Goal: Find specific page/section: Find specific page/section

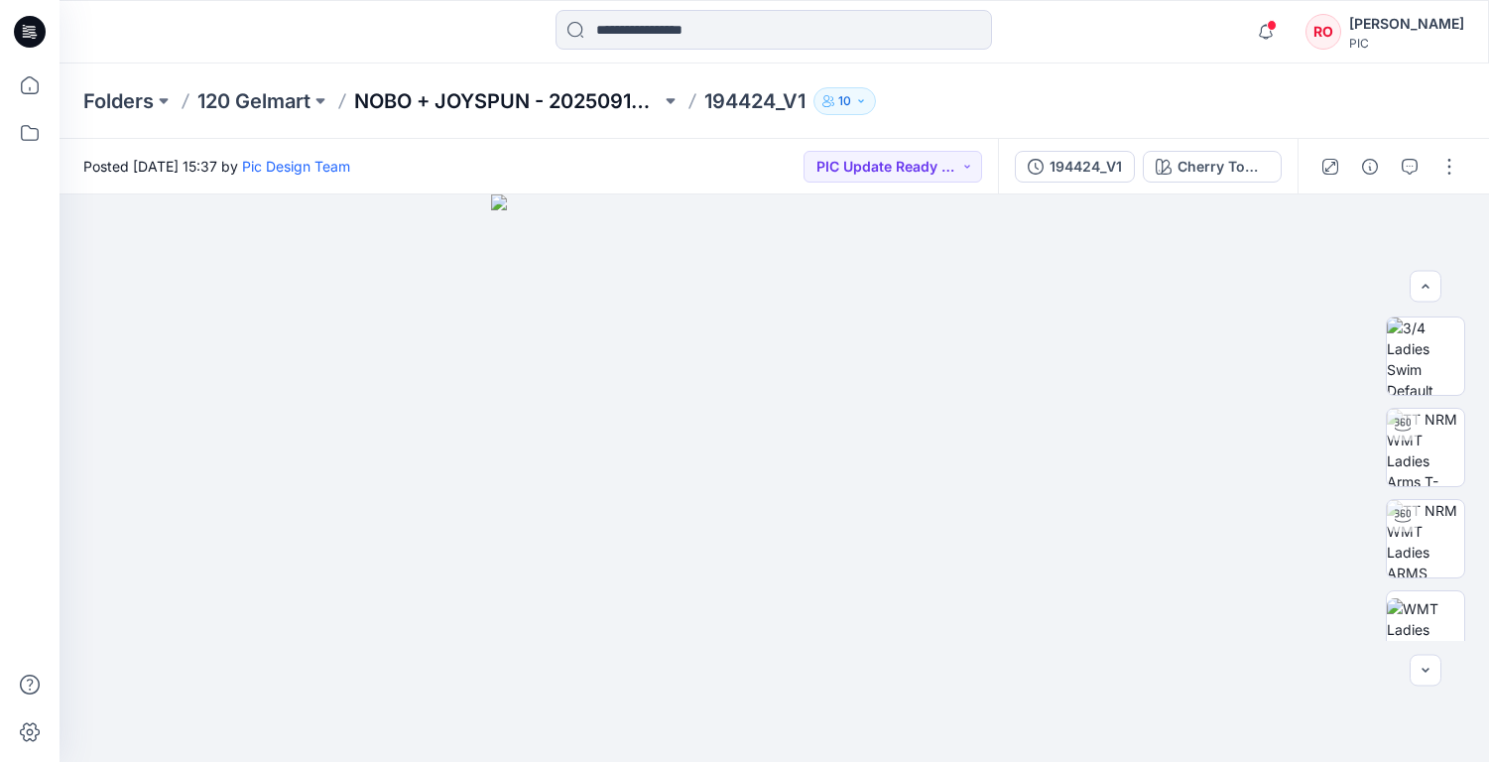
scroll to position [221, 0]
click at [613, 104] on p "NOBO + JOYSPUN - 20250912_120_GC" at bounding box center [507, 101] width 307 height 28
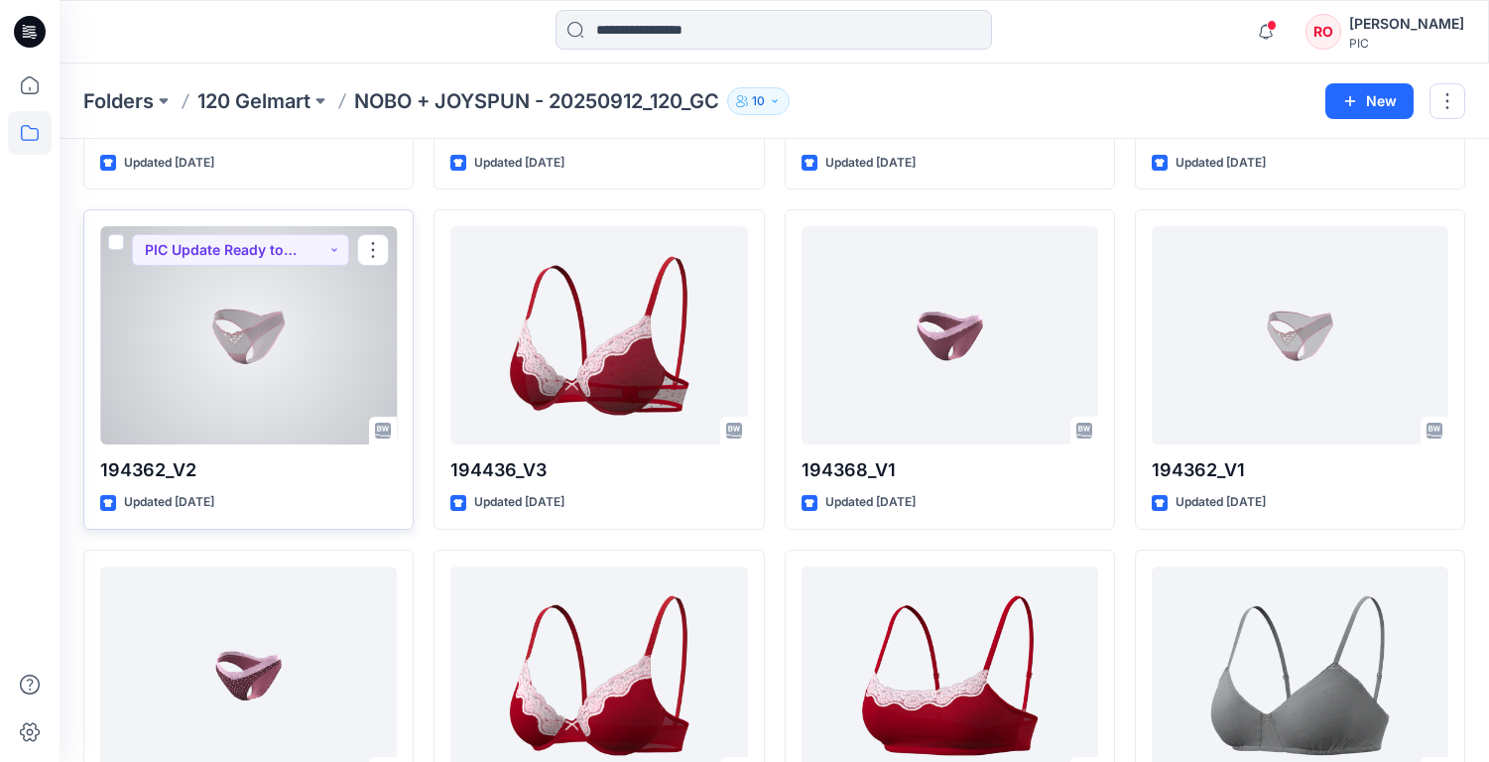
scroll to position [1993, 0]
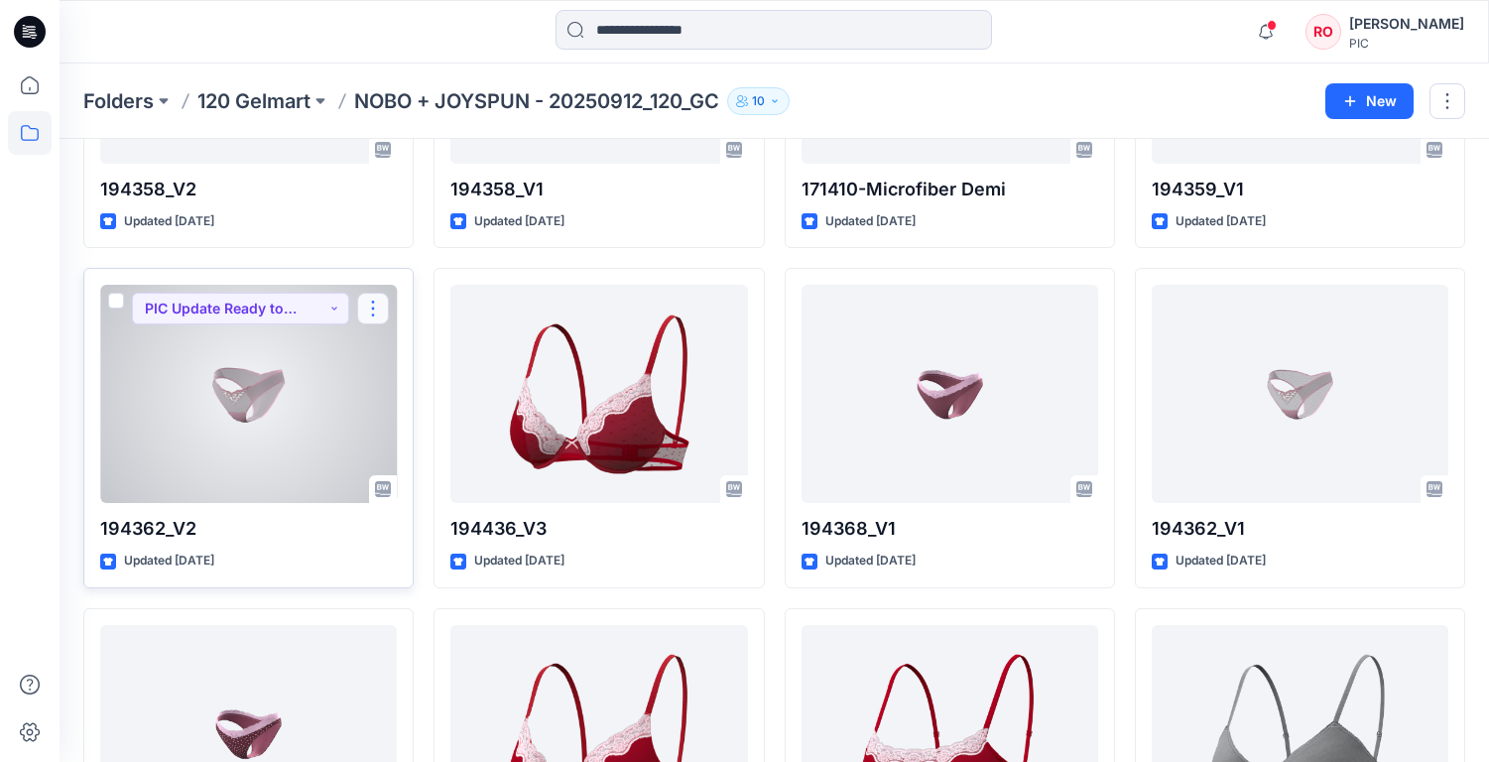
click at [380, 299] on button "button" at bounding box center [373, 309] width 32 height 32
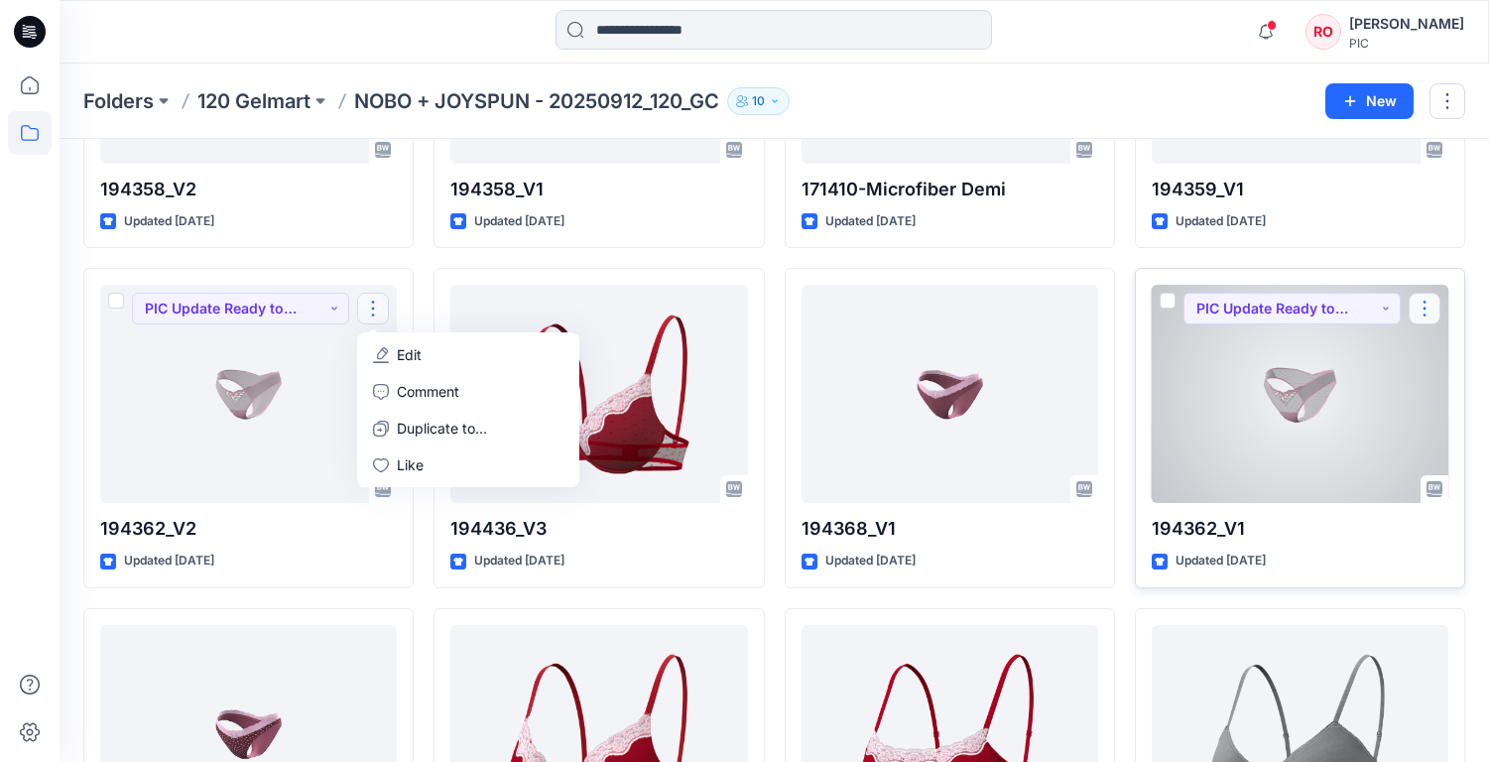
click at [1427, 305] on button "button" at bounding box center [1425, 309] width 32 height 32
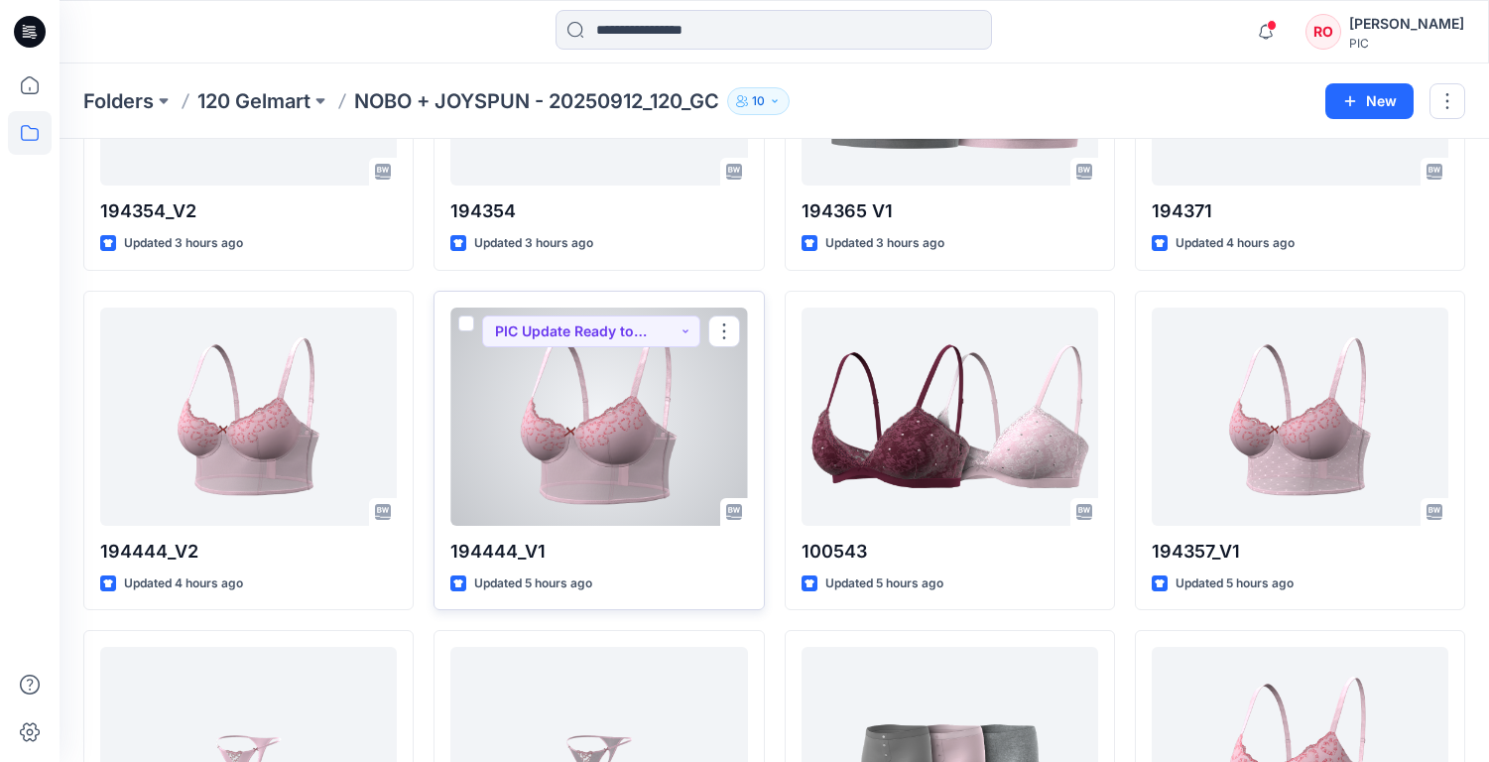
scroll to position [948, 0]
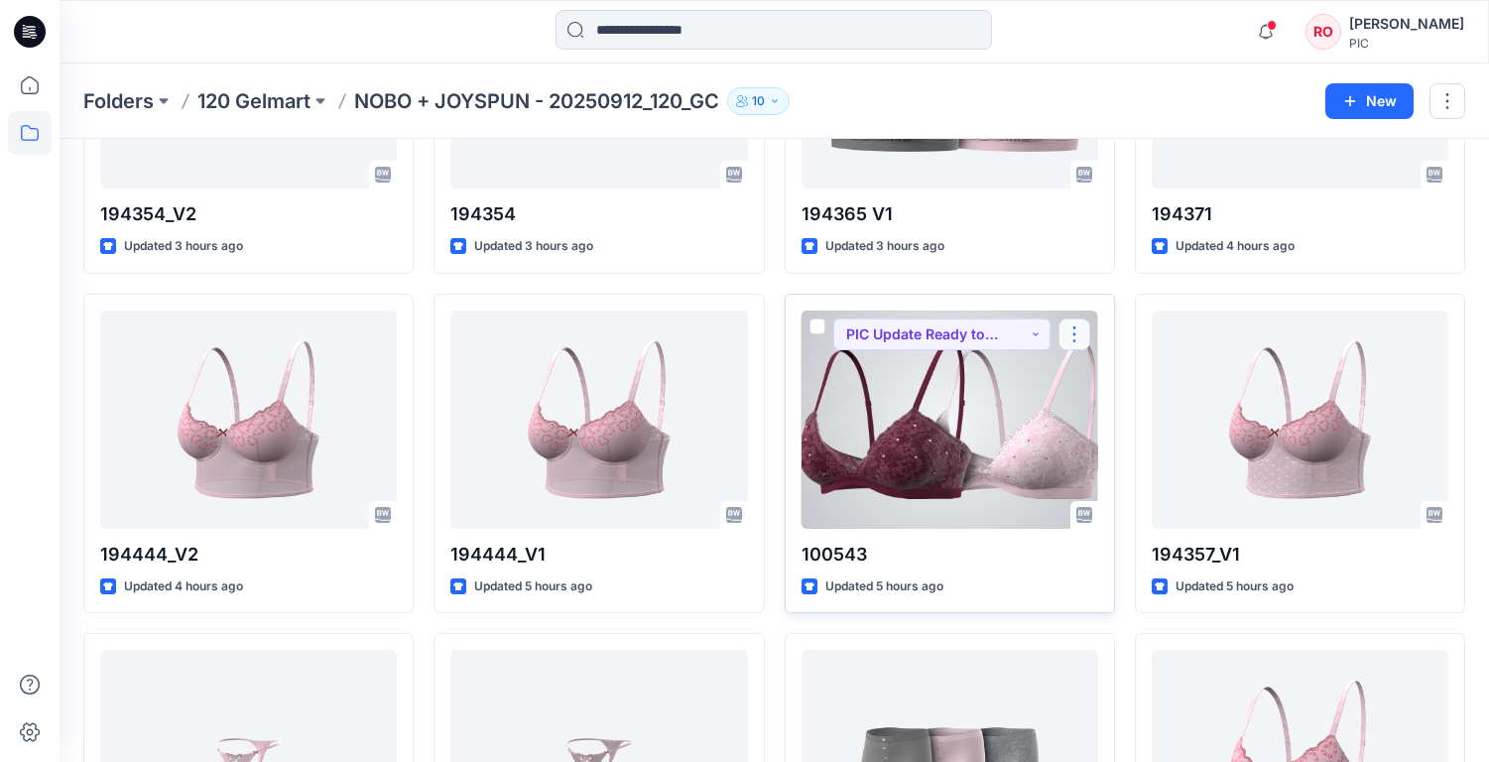
click at [1076, 327] on button "button" at bounding box center [1075, 334] width 32 height 32
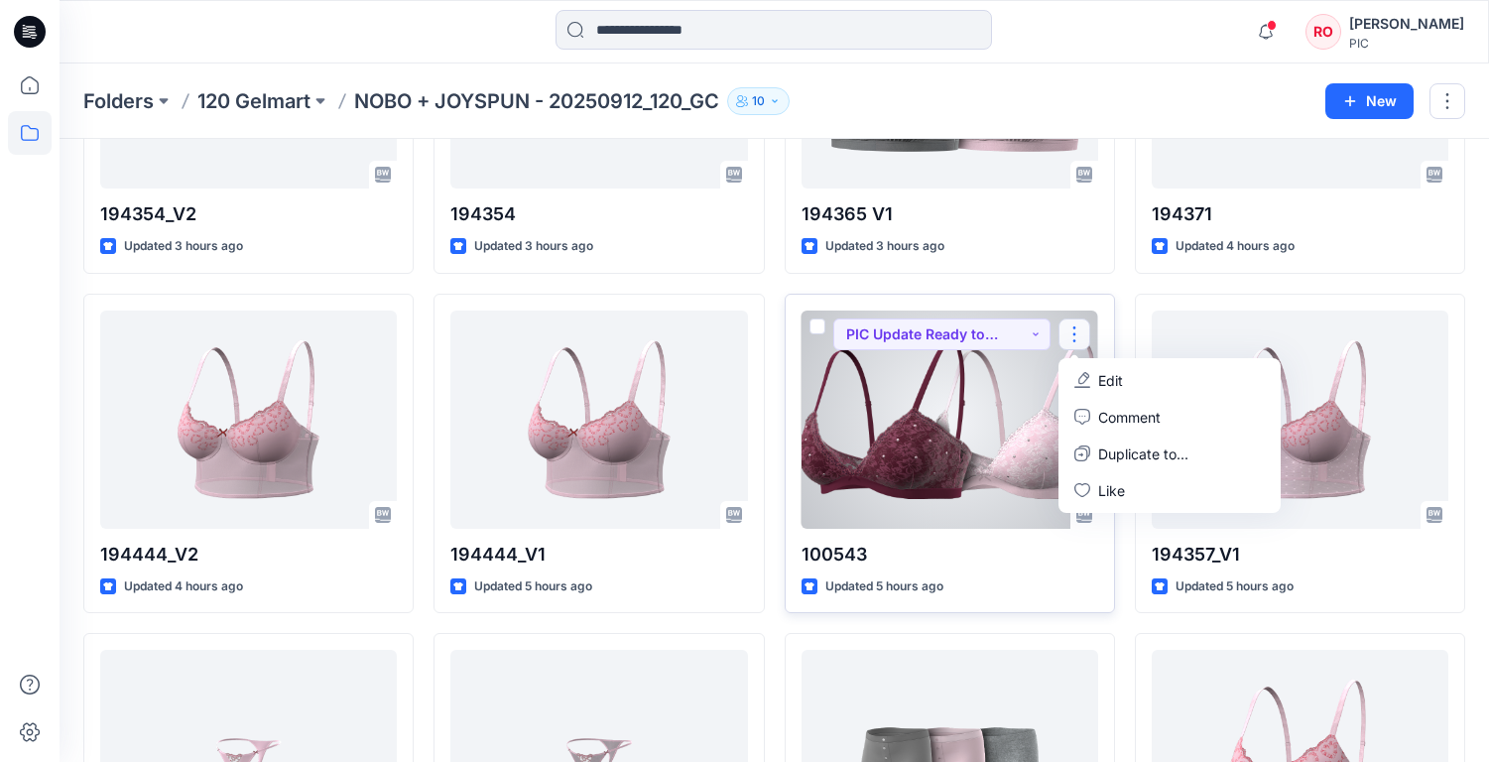
click at [981, 388] on div at bounding box center [950, 420] width 297 height 218
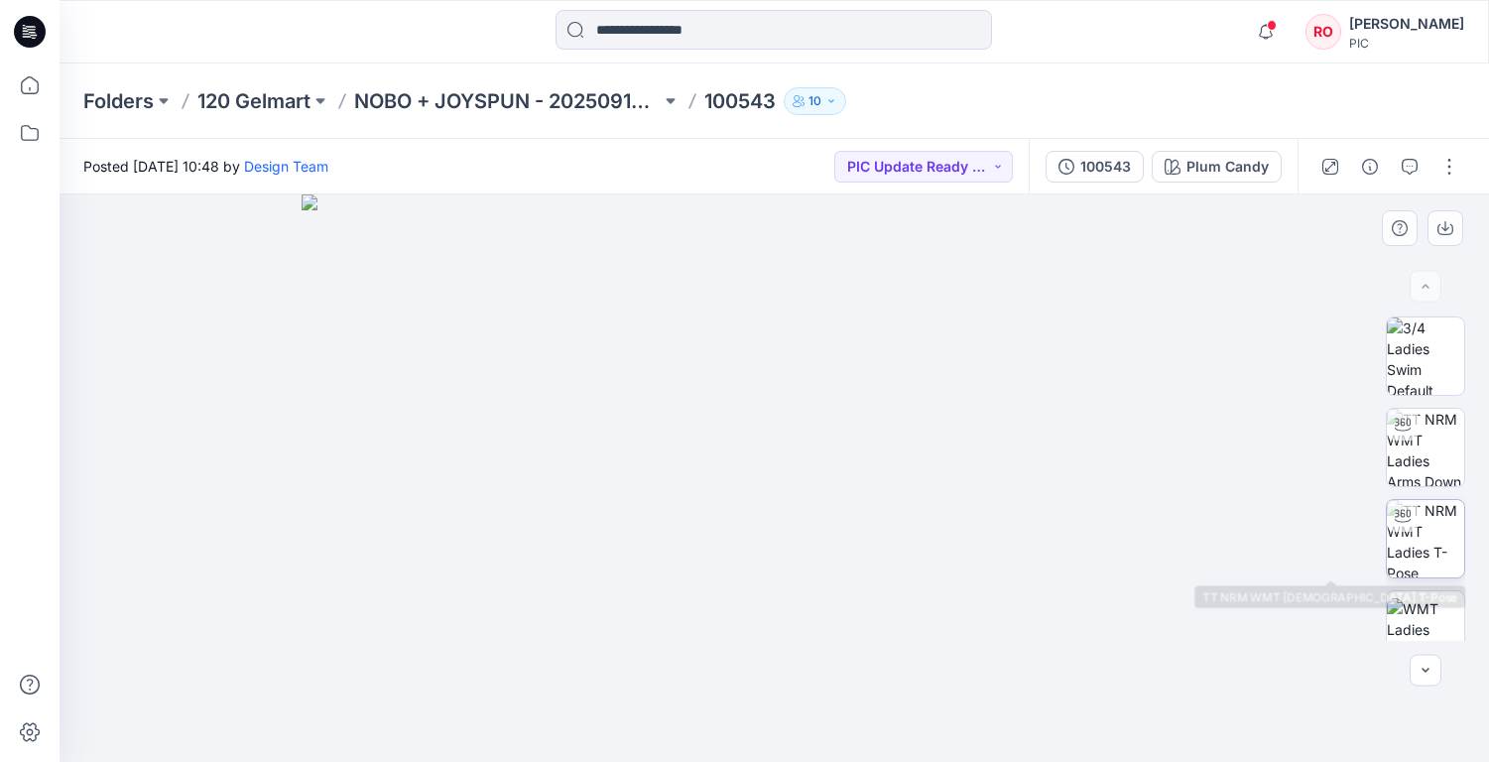
click at [1441, 540] on img at bounding box center [1425, 538] width 77 height 77
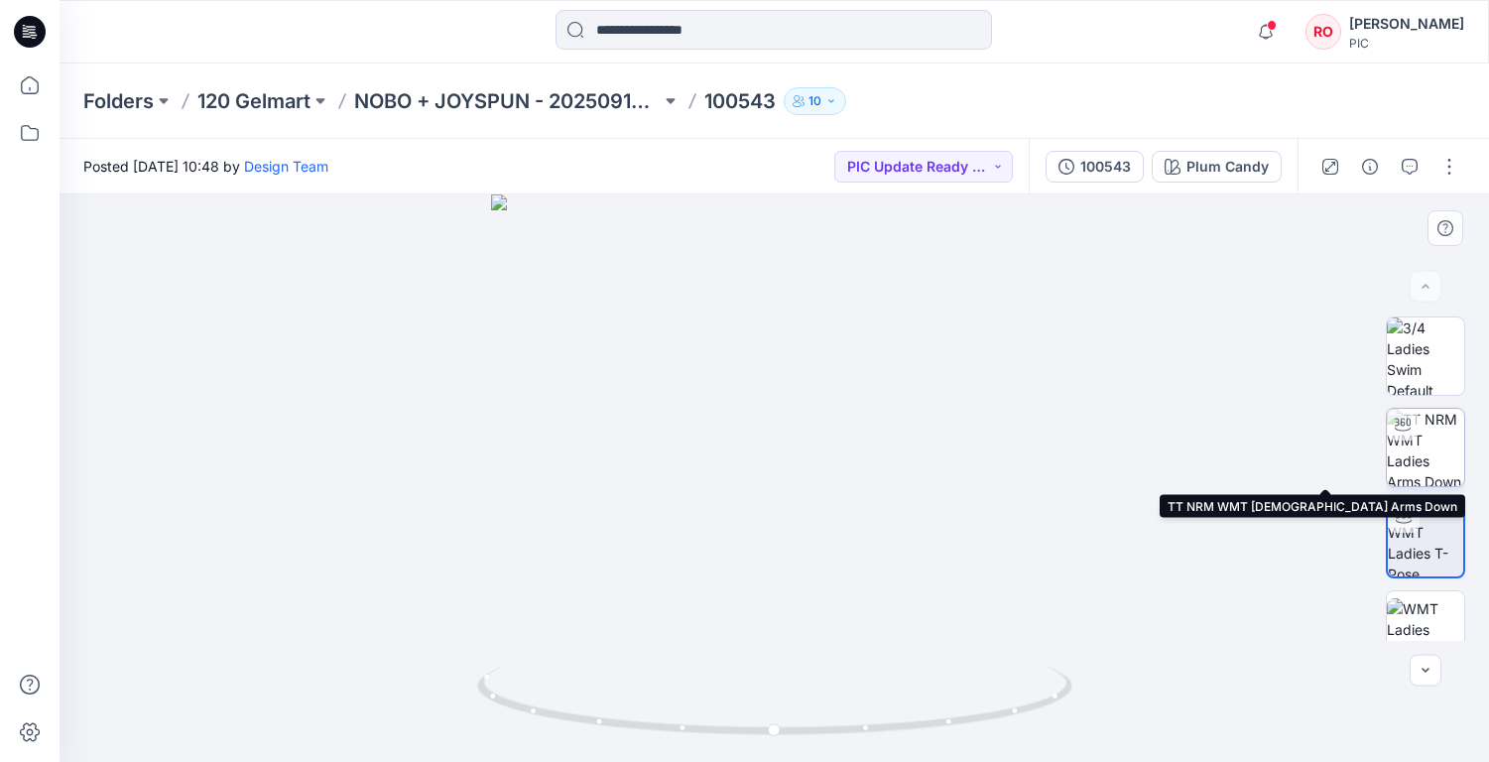
click at [1426, 432] on img at bounding box center [1425, 447] width 77 height 77
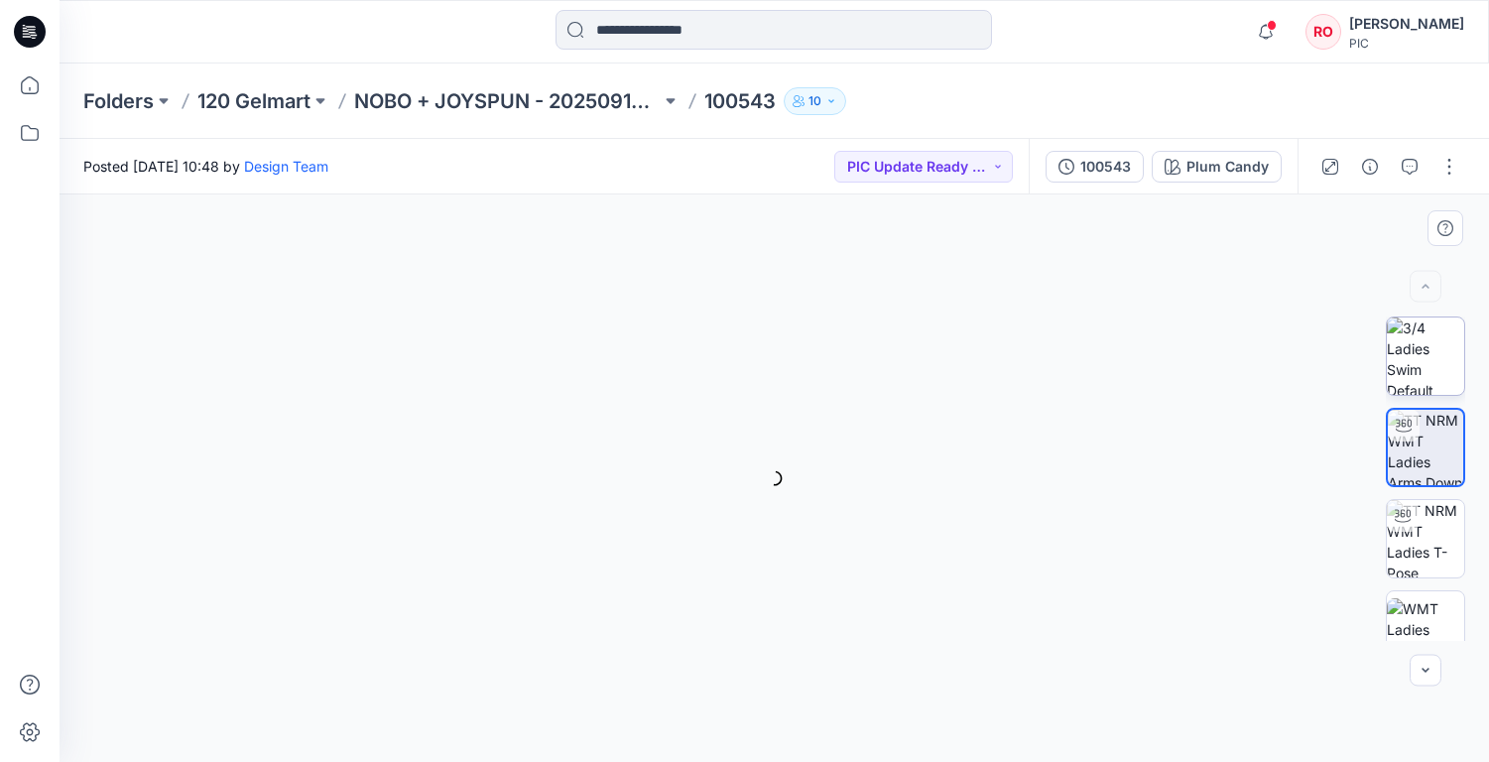
click at [1423, 391] on img at bounding box center [1425, 355] width 77 height 77
